Goal: Task Accomplishment & Management: Use online tool/utility

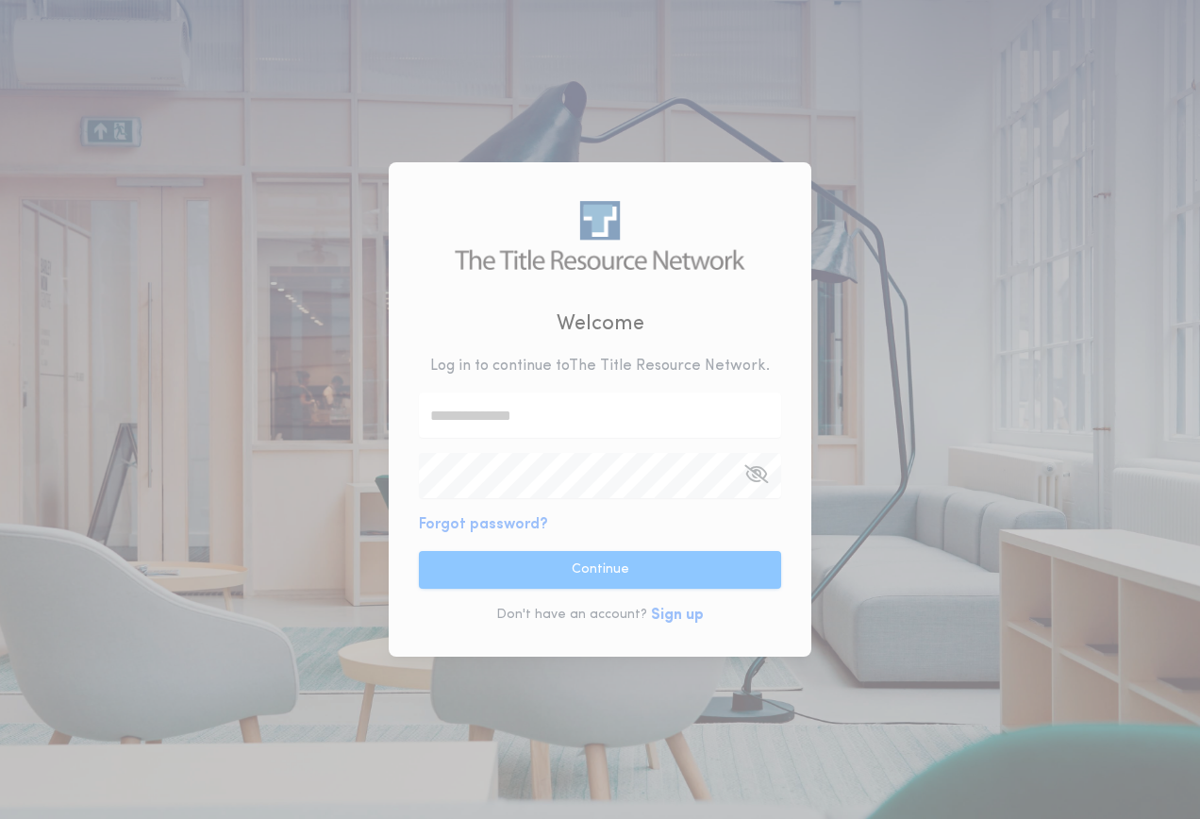
type input "**********"
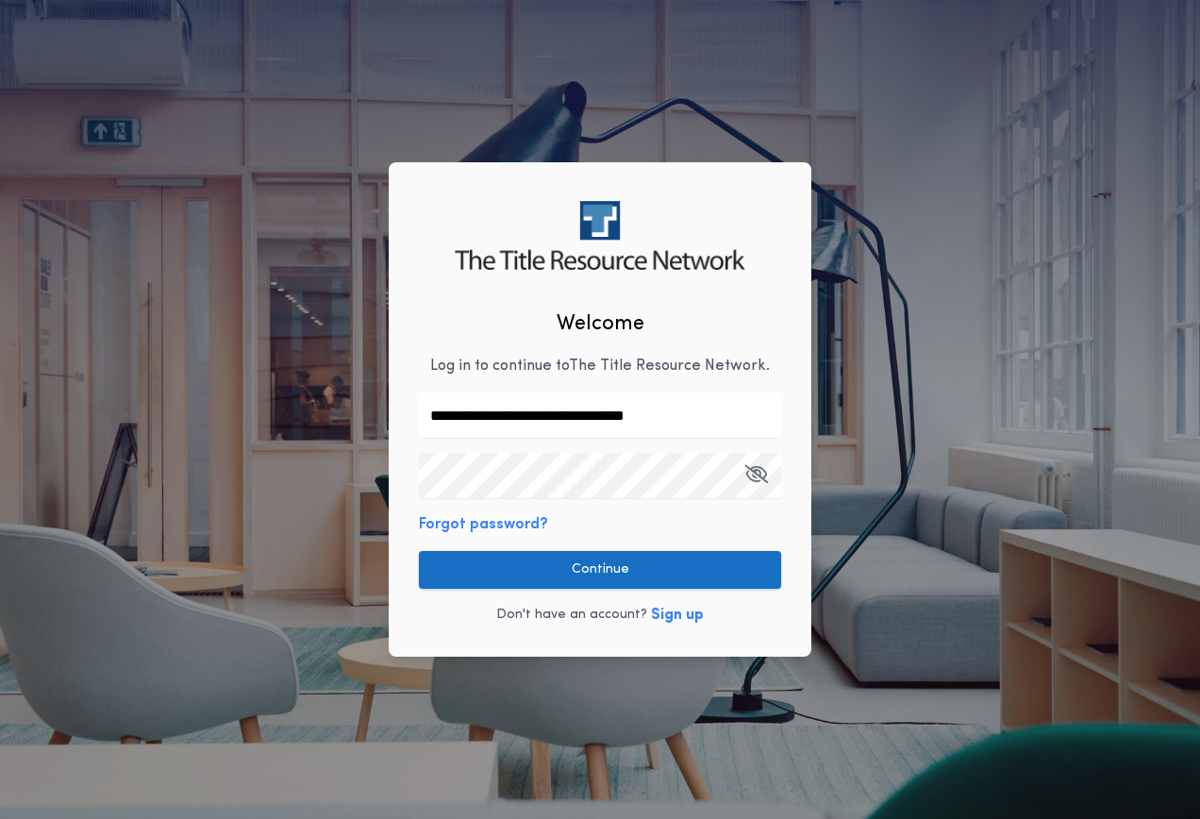
click at [573, 569] on button "Continue" at bounding box center [600, 570] width 362 height 38
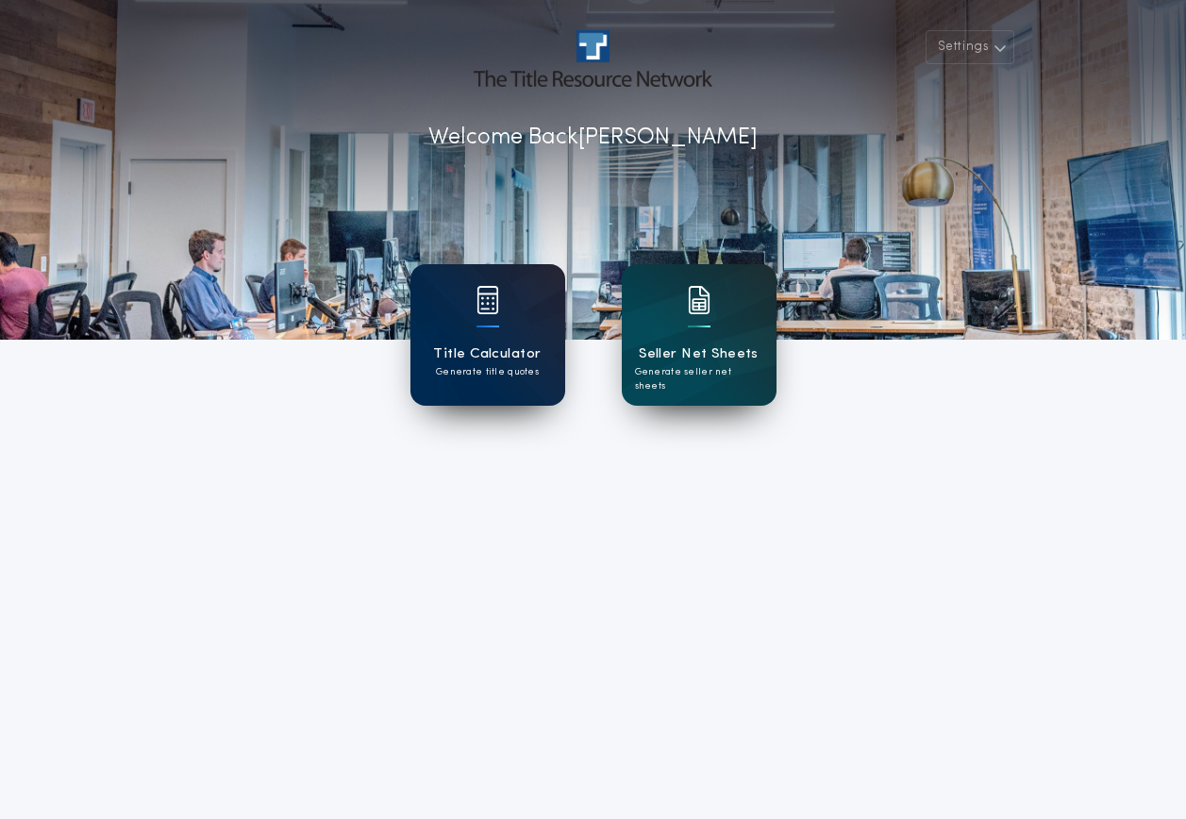
click at [493, 324] on div at bounding box center [487, 312] width 23 height 53
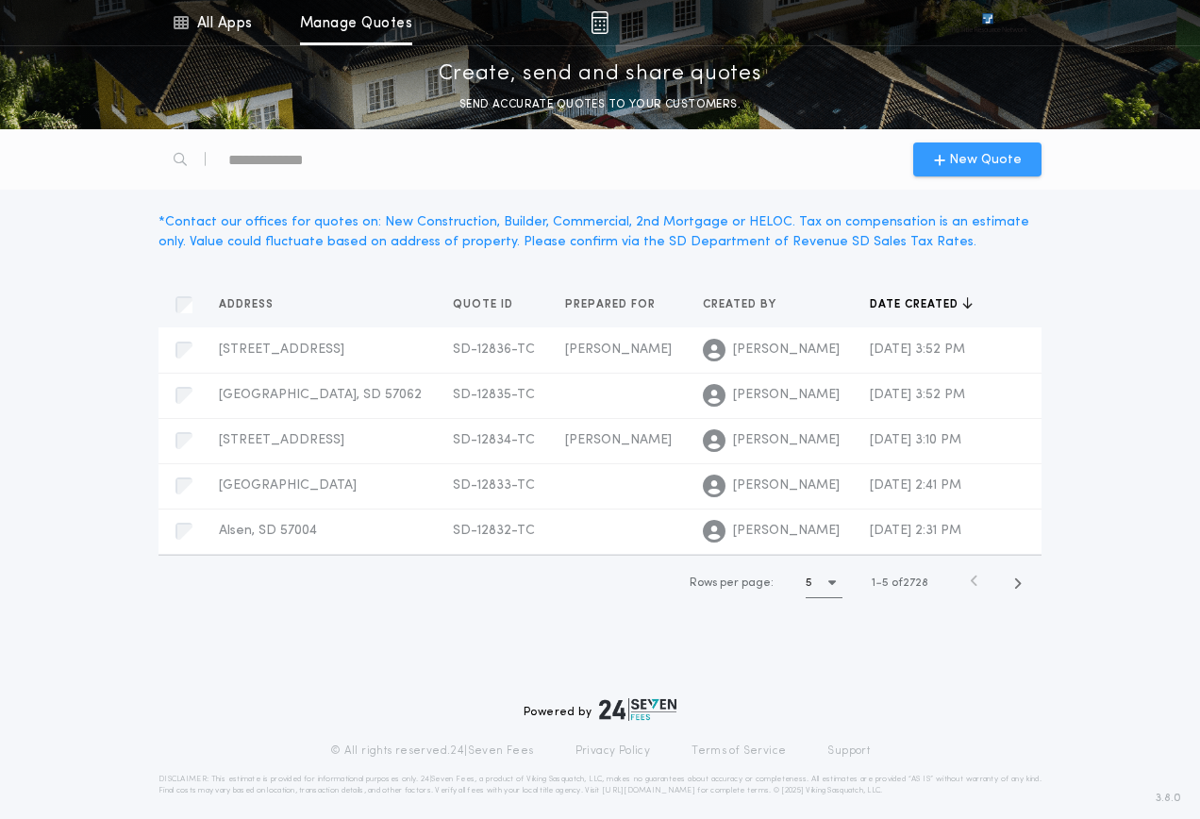
click at [1006, 151] on span "New Quote" at bounding box center [985, 160] width 73 height 20
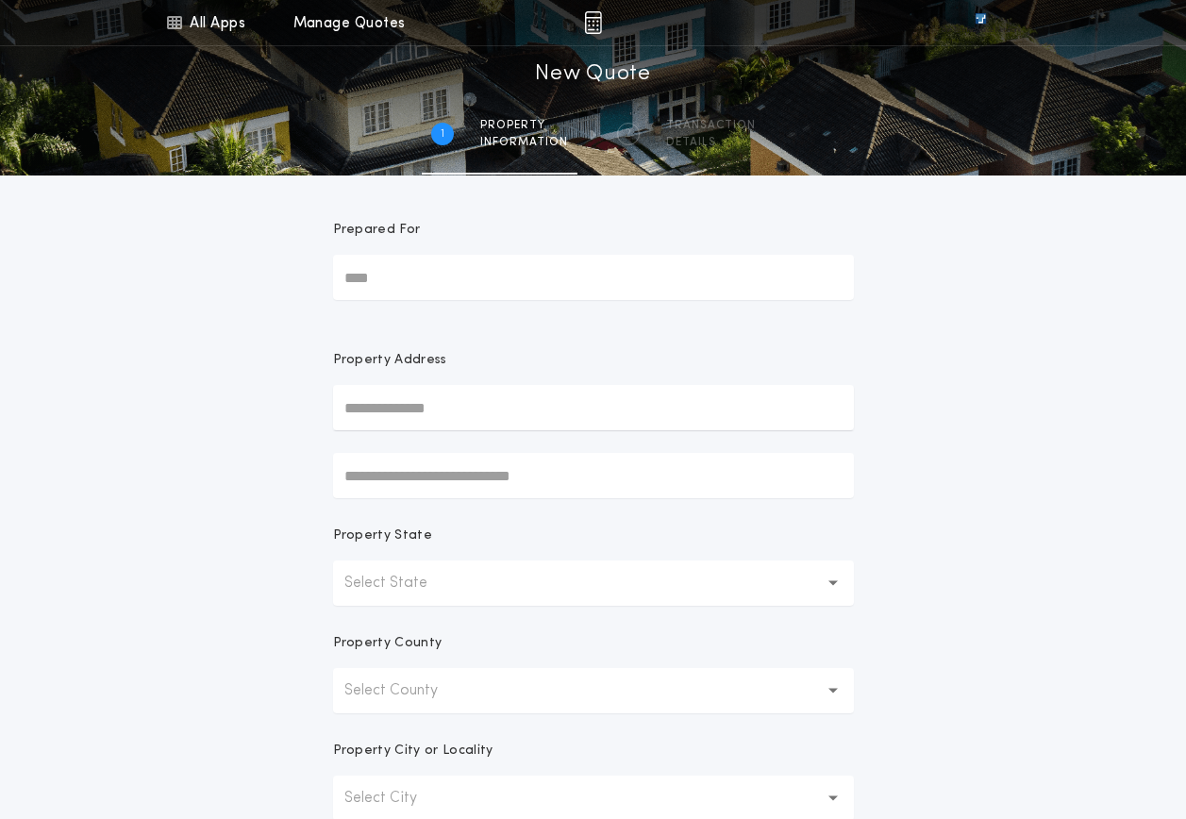
click at [475, 588] on button "Select State" at bounding box center [593, 582] width 521 height 45
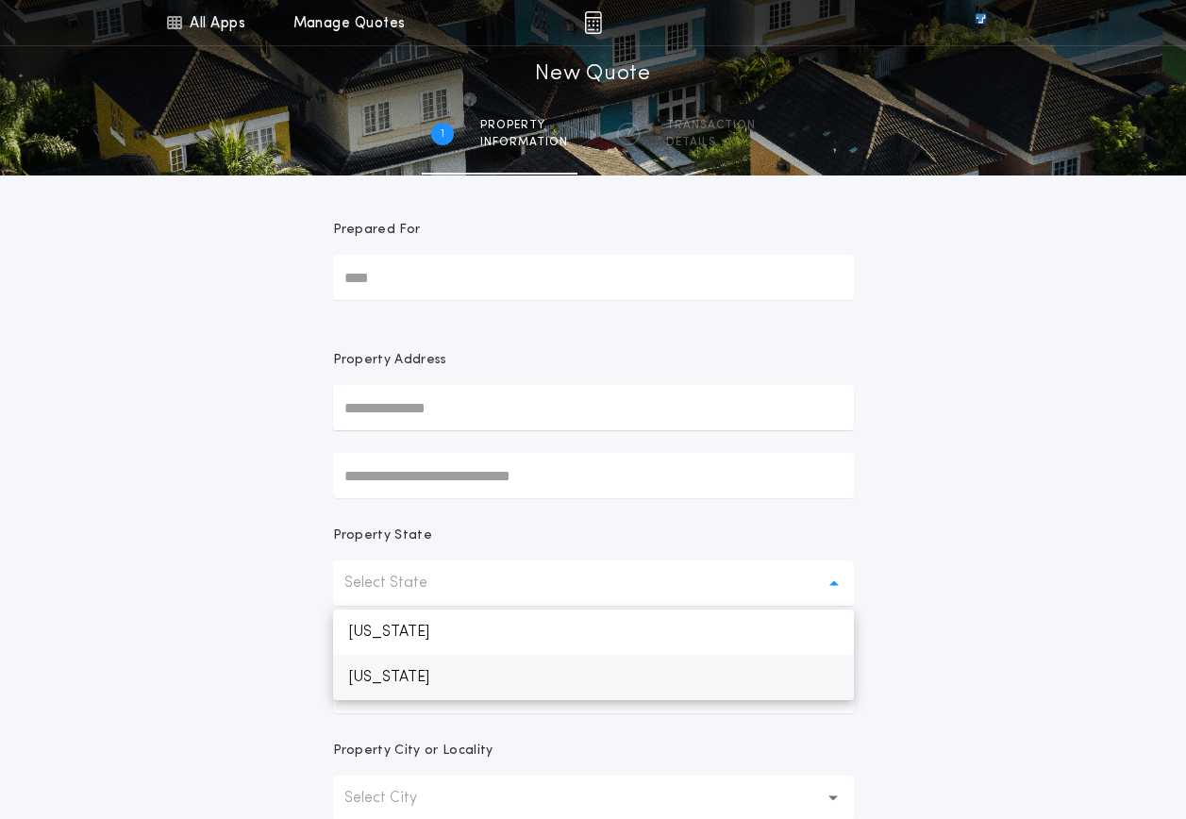
click at [430, 675] on p "[US_STATE]" at bounding box center [593, 677] width 521 height 45
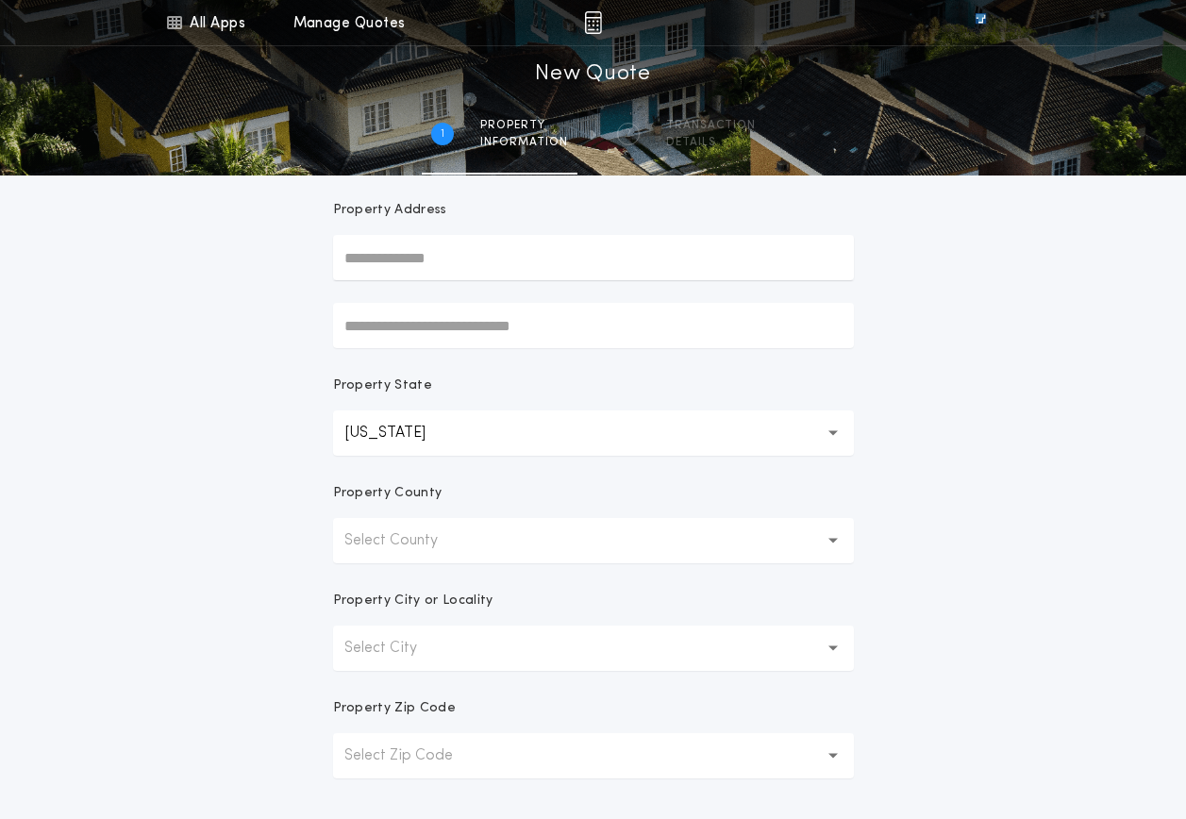
scroll to position [189, 0]
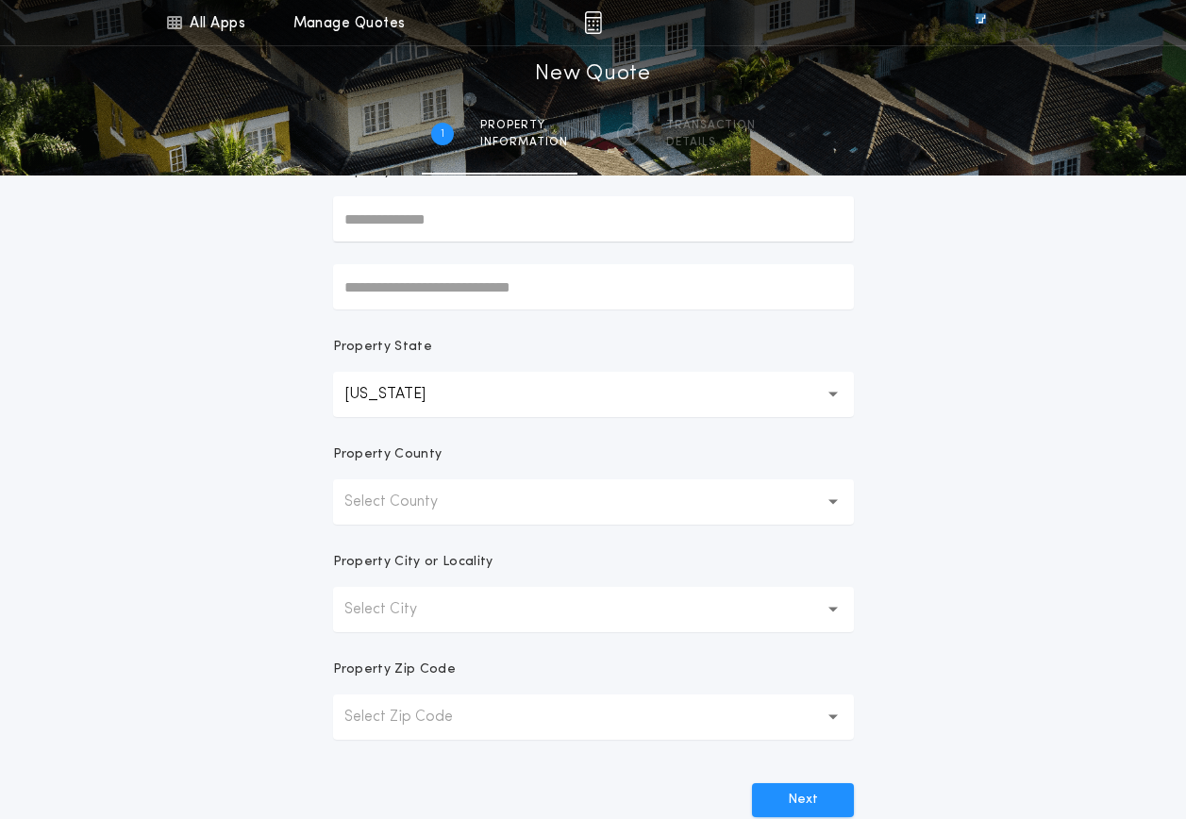
click at [400, 502] on p "Select County" at bounding box center [406, 502] width 124 height 23
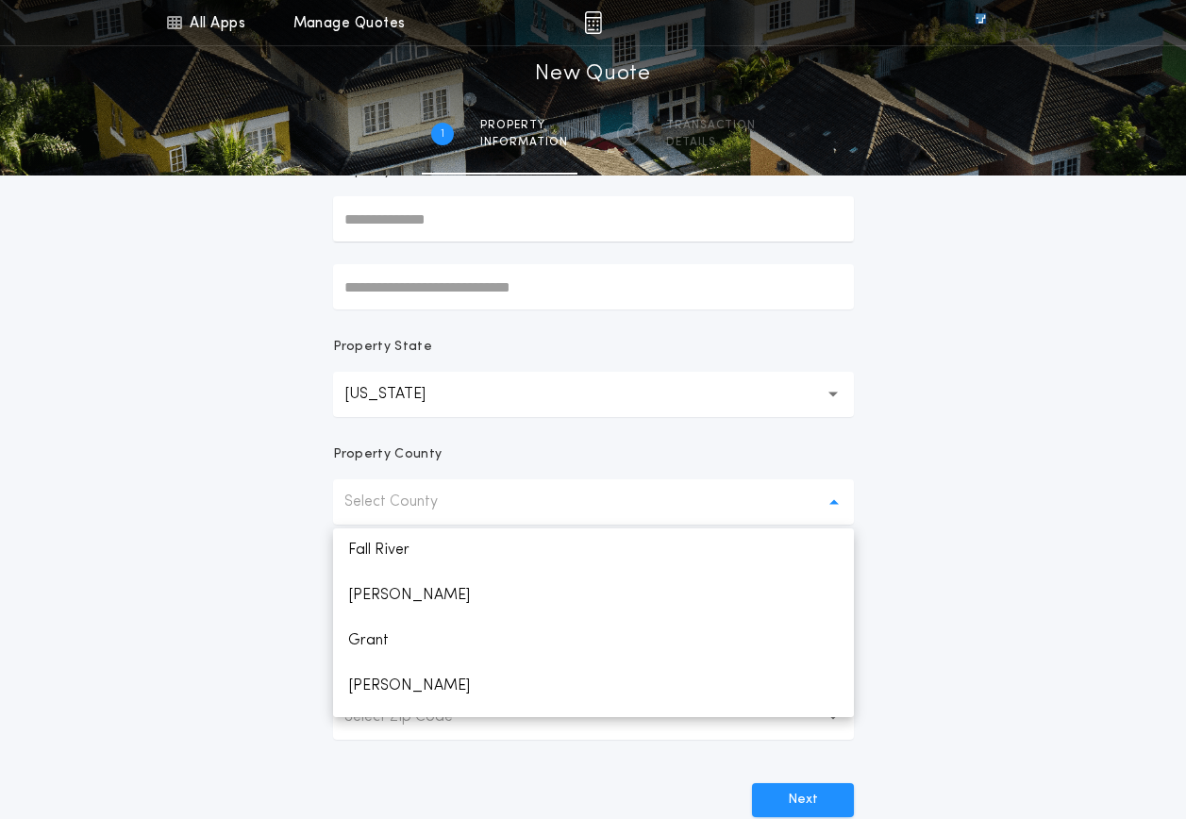
scroll to position [1132, 0]
click at [385, 623] on p "[PERSON_NAME]" at bounding box center [593, 641] width 521 height 45
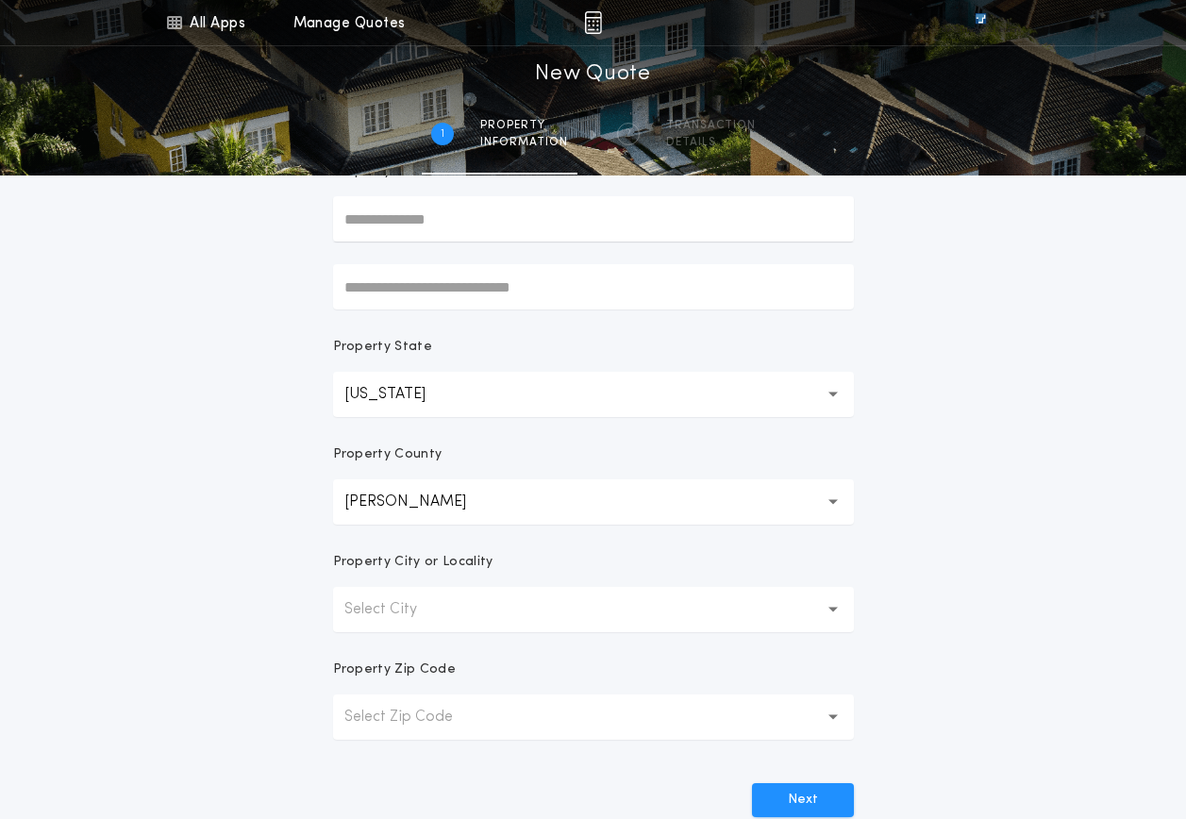
click at [392, 607] on p "Select City" at bounding box center [395, 609] width 103 height 23
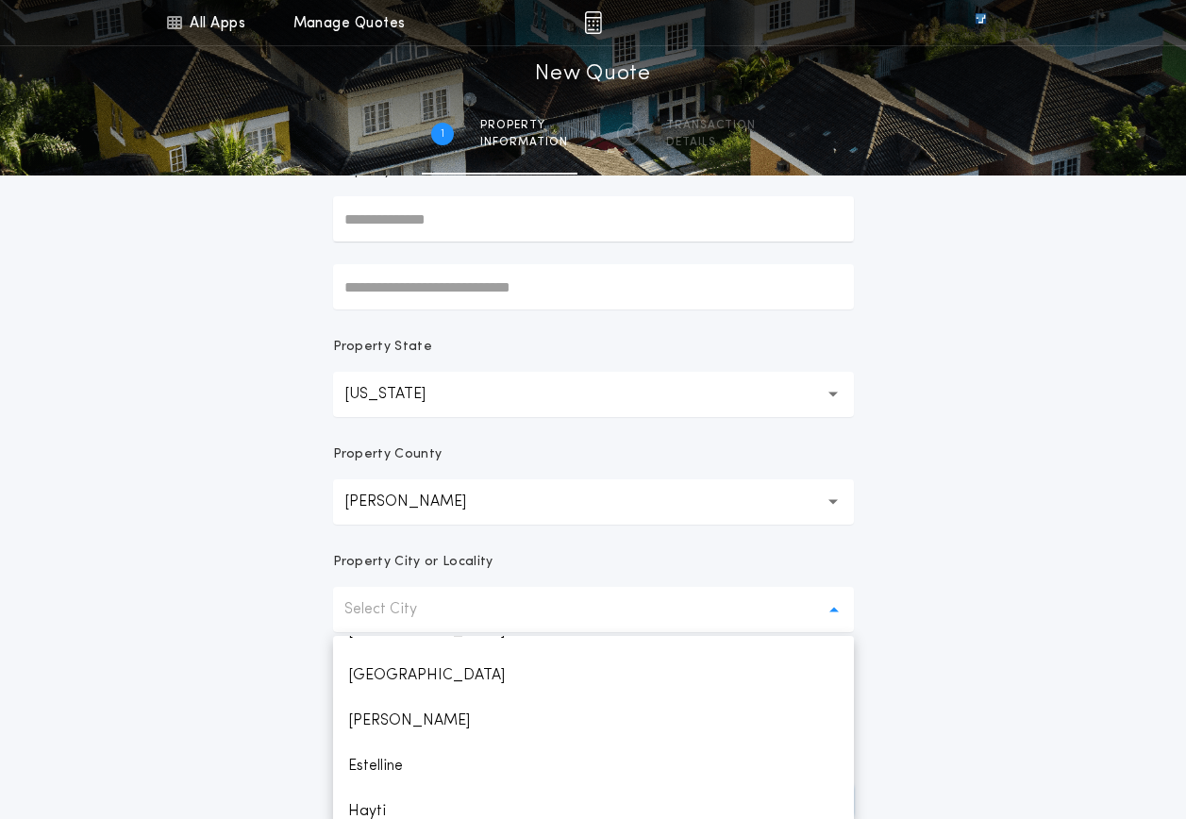
scroll to position [117, 0]
click at [401, 757] on p "Estelline" at bounding box center [593, 767] width 521 height 45
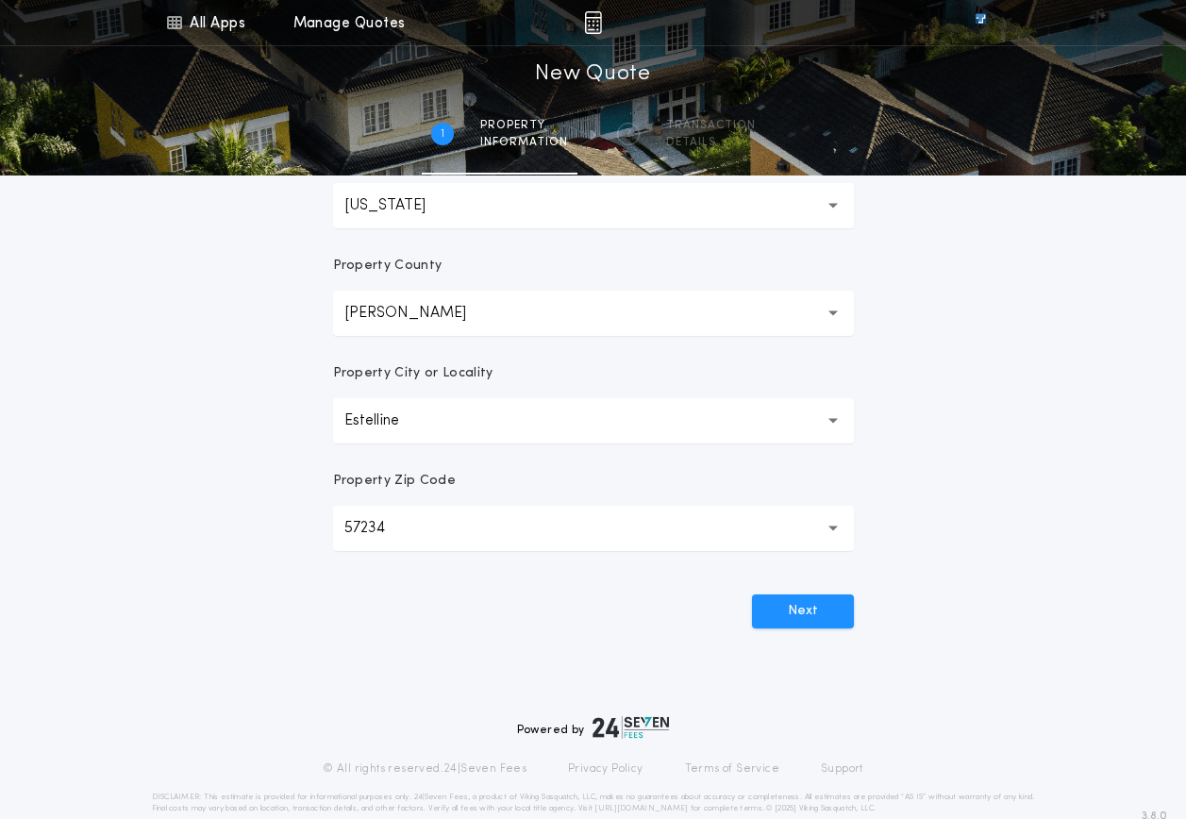
scroll to position [410, 0]
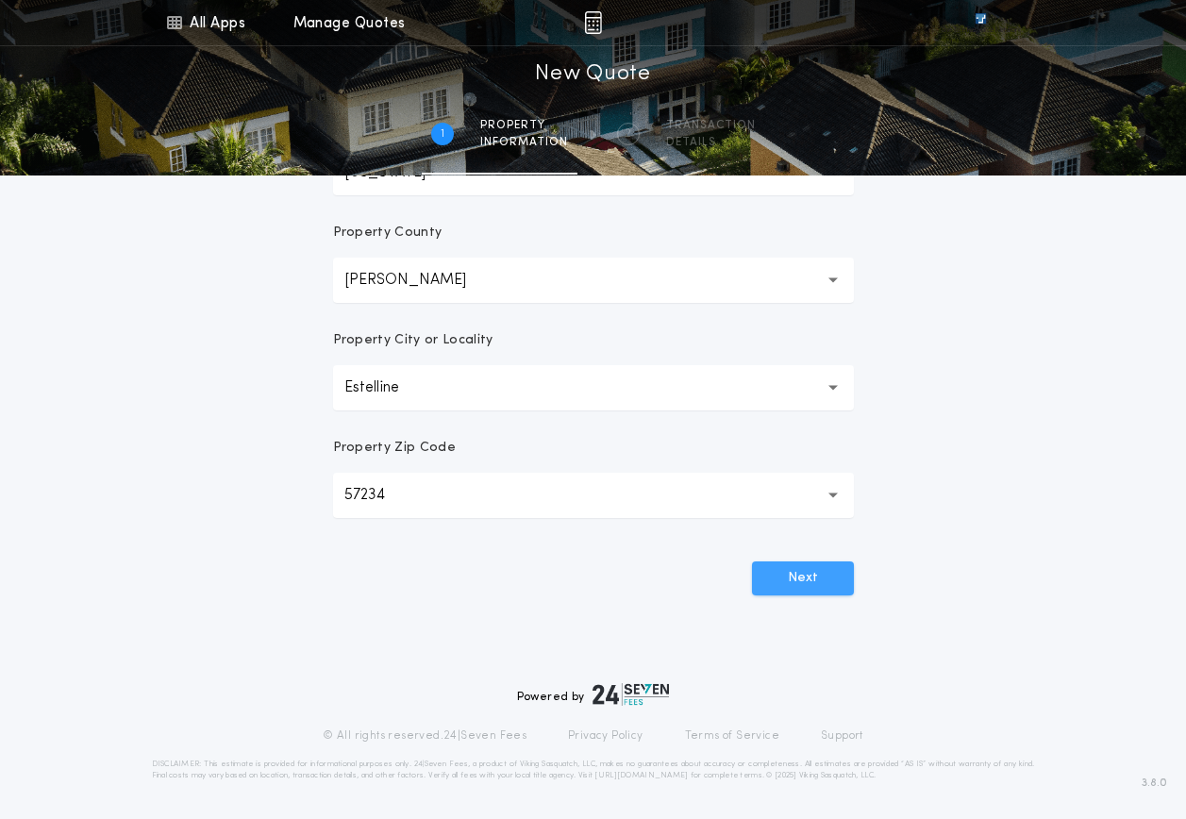
click at [802, 575] on button "Next" at bounding box center [803, 578] width 102 height 34
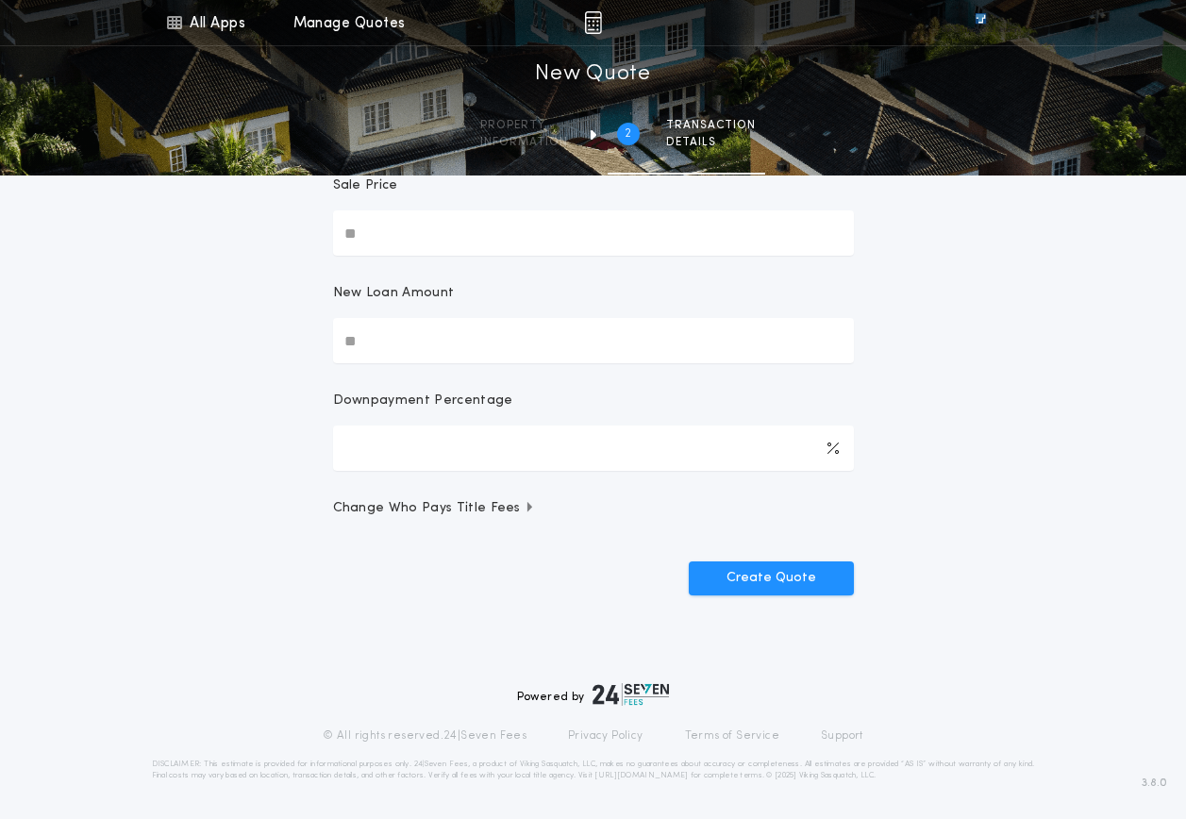
scroll to position [0, 0]
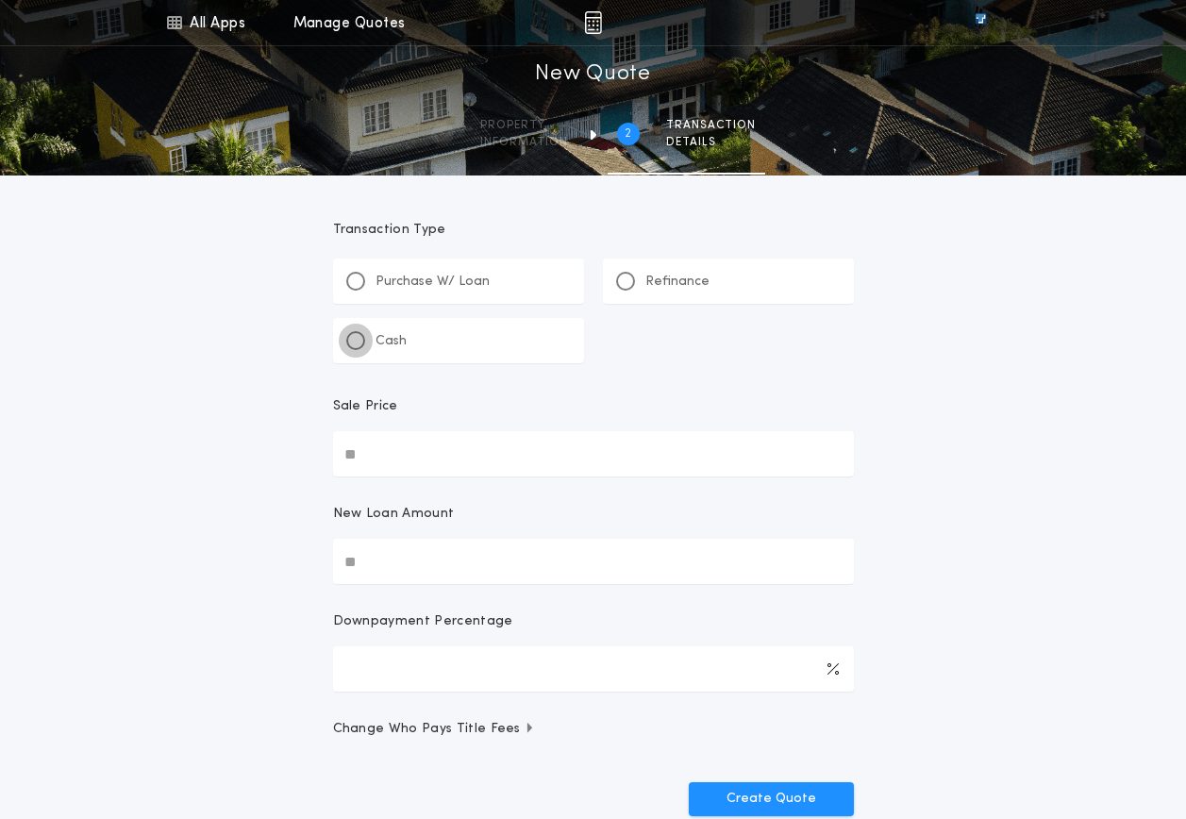
click at [351, 342] on div at bounding box center [355, 340] width 19 height 19
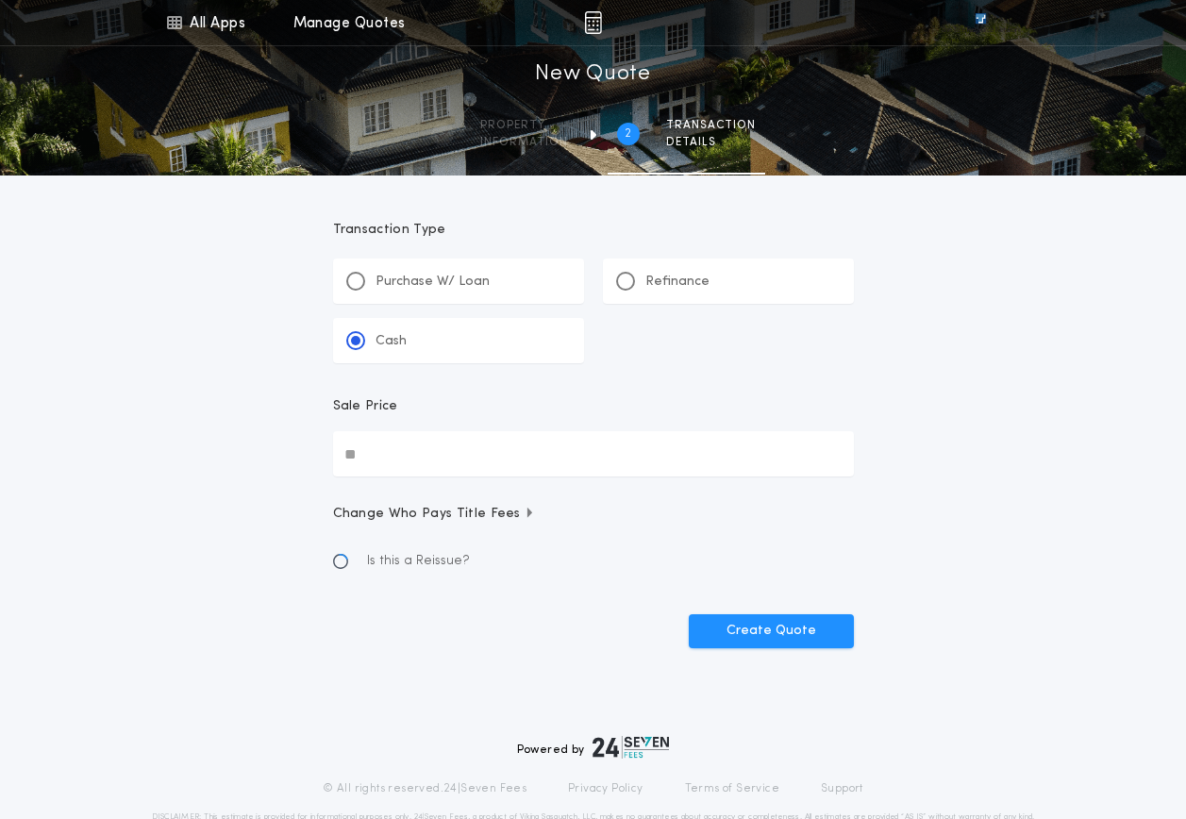
click at [402, 453] on input "Sale Price" at bounding box center [593, 453] width 521 height 45
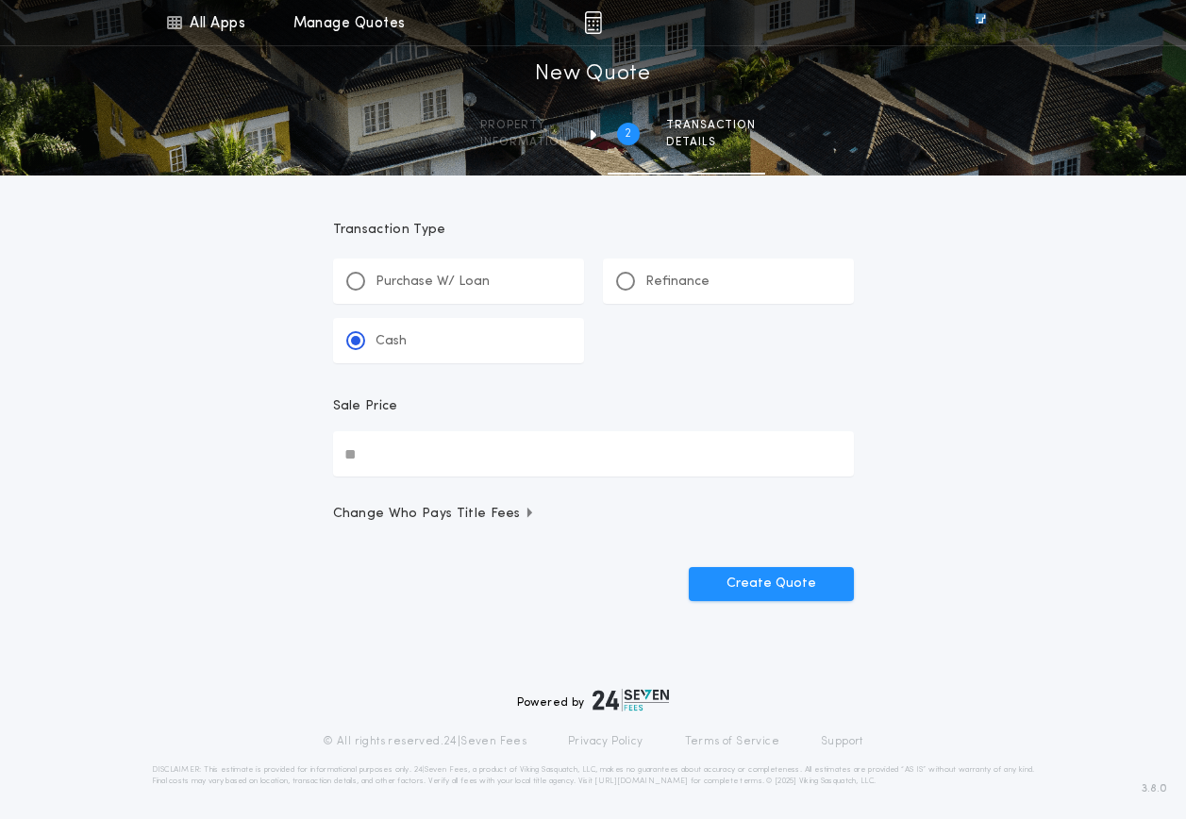
paste input "text"
type input "********"
click at [802, 584] on button "Create Quote" at bounding box center [771, 584] width 165 height 34
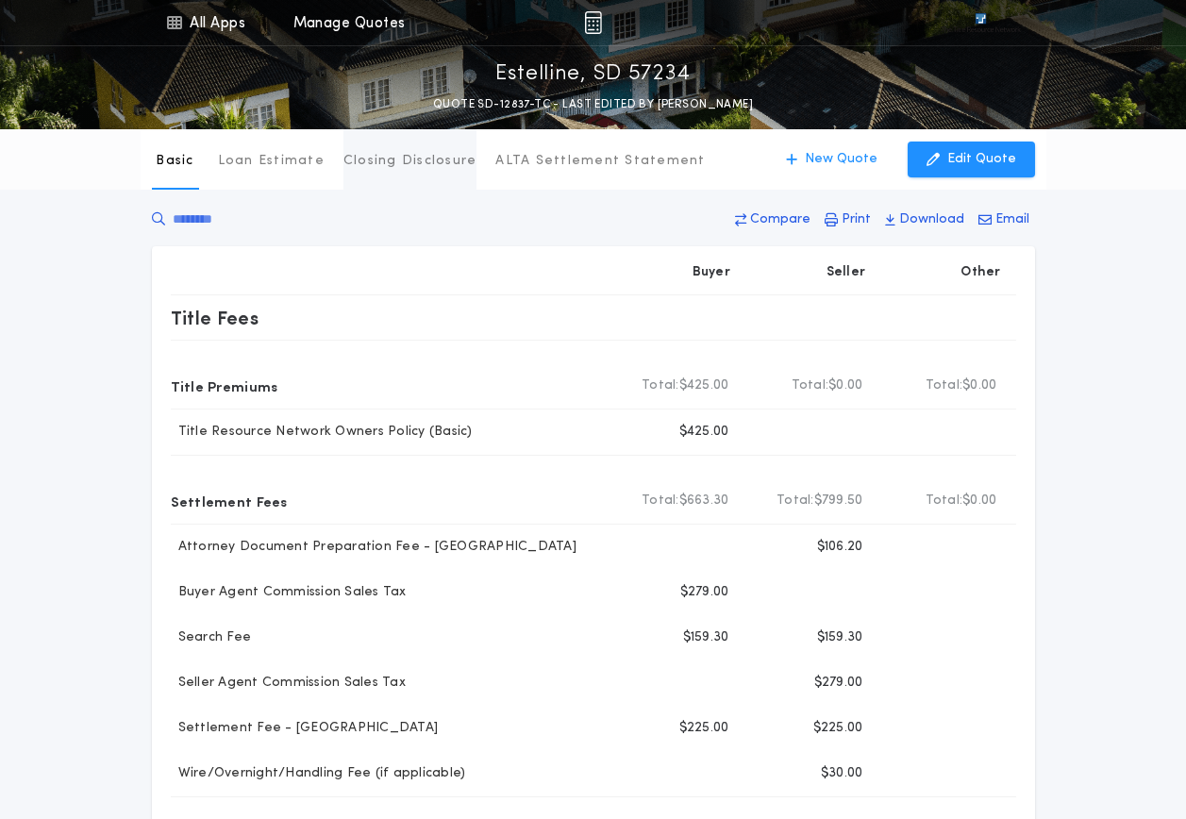
click at [412, 163] on p "Closing Disclosure" at bounding box center [410, 161] width 134 height 19
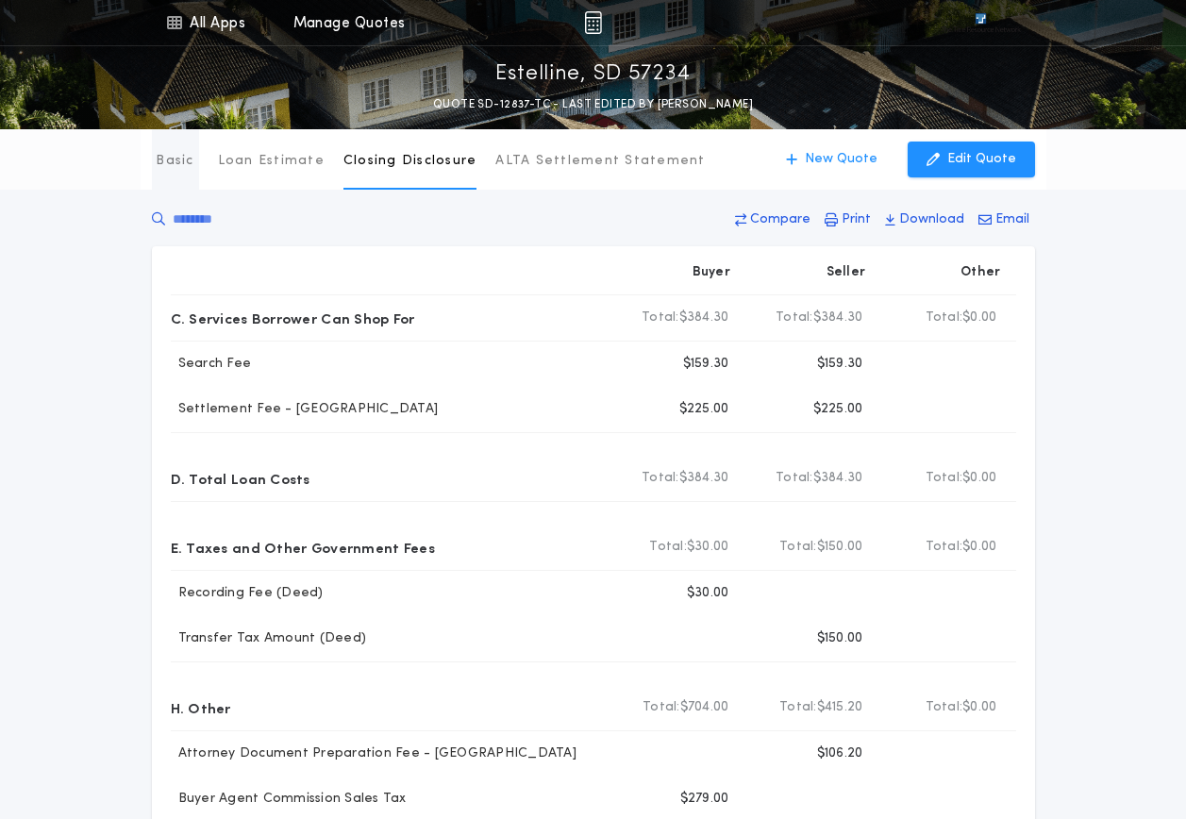
click at [171, 162] on p "Basic" at bounding box center [175, 161] width 38 height 19
